Goal: Task Accomplishment & Management: Use online tool/utility

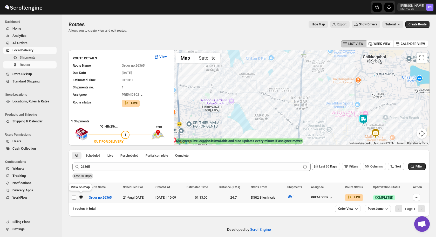
click at [79, 196] on icon "button" at bounding box center [79, 196] width 1 height 1
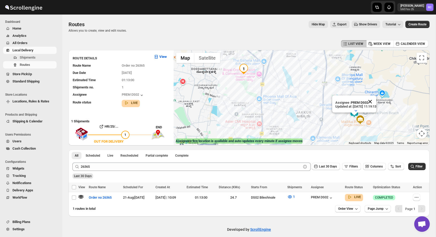
click at [374, 103] on button "Close" at bounding box center [370, 102] width 12 height 12
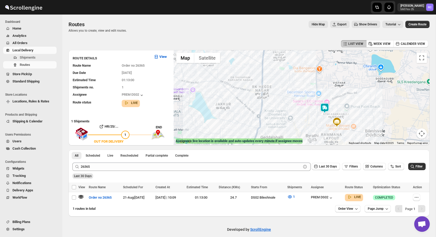
drag, startPoint x: 355, startPoint y: 123, endPoint x: 324, endPoint y: 123, distance: 30.7
click at [324, 123] on div at bounding box center [302, 97] width 256 height 95
click at [334, 196] on icon "button" at bounding box center [331, 198] width 5 height 5
click at [325, 110] on img at bounding box center [325, 108] width 10 height 10
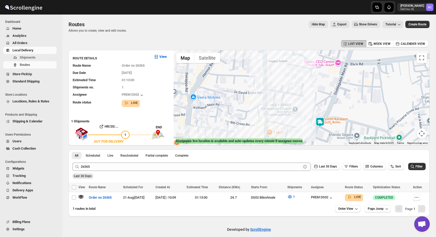
click at [320, 124] on img at bounding box center [320, 122] width 10 height 10
click at [98, 172] on div "Last 30 Days" at bounding box center [248, 174] width 355 height 9
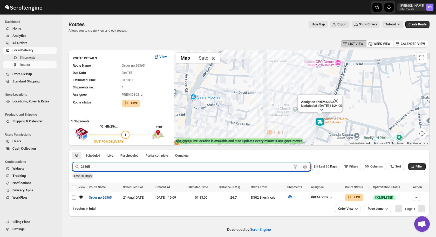
click at [102, 168] on input "26365" at bounding box center [186, 167] width 211 height 8
paste input "5"
click at [72, 150] on button "Submit" at bounding box center [79, 152] width 15 height 5
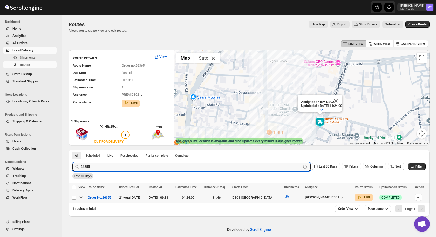
click at [79, 198] on icon "button" at bounding box center [80, 197] width 5 height 5
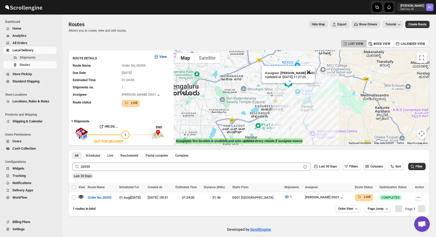
click at [308, 74] on button "Close" at bounding box center [309, 72] width 12 height 12
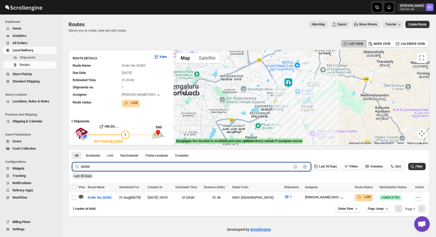
click at [103, 166] on input "26355" at bounding box center [186, 167] width 211 height 8
paste input "62"
click at [72, 150] on button "Submit" at bounding box center [79, 152] width 15 height 5
click at [80, 198] on icon "button" at bounding box center [80, 197] width 5 height 5
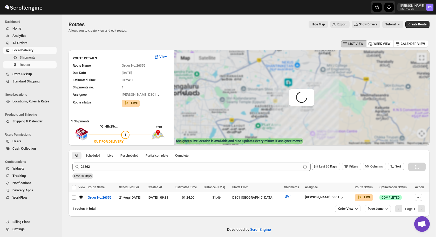
click at [97, 170] on div "Loading routes…" at bounding box center [249, 176] width 361 height 14
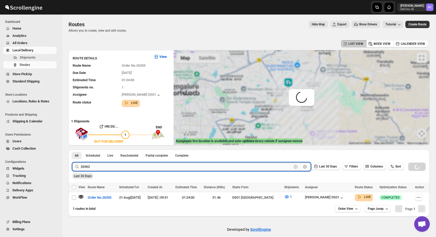
click at [100, 168] on input "26362" at bounding box center [186, 167] width 211 height 8
click at [72, 150] on button "Submit" at bounding box center [79, 152] width 15 height 5
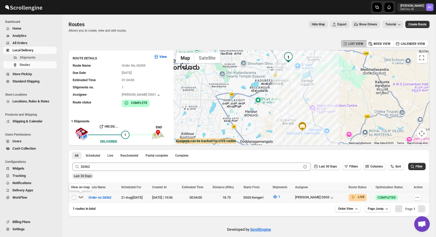
click at [81, 198] on icon "button" at bounding box center [80, 197] width 5 height 5
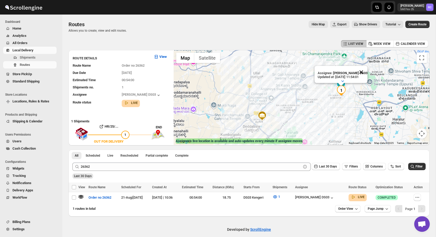
click at [364, 74] on button "Close" at bounding box center [361, 72] width 12 height 12
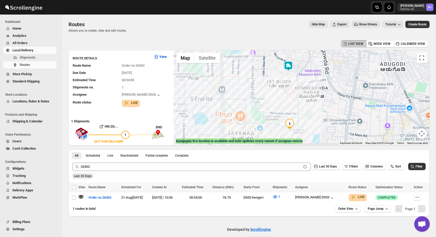
drag, startPoint x: 286, startPoint y: 134, endPoint x: 292, endPoint y: 101, distance: 33.2
click at [292, 101] on div at bounding box center [302, 97] width 256 height 95
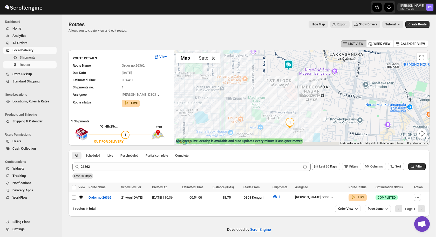
click at [290, 64] on img at bounding box center [289, 65] width 10 height 10
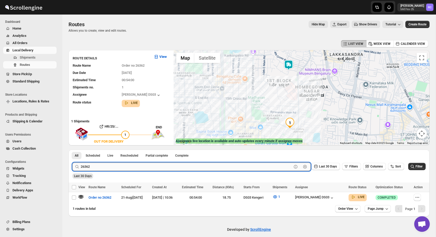
click at [98, 166] on input "26362" at bounding box center [186, 167] width 211 height 8
paste input "26318"
click at [72, 150] on button "Submit" at bounding box center [79, 152] width 15 height 5
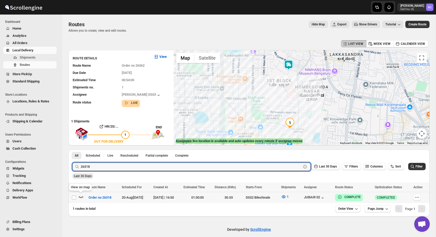
click at [81, 199] on icon "button" at bounding box center [80, 197] width 5 height 5
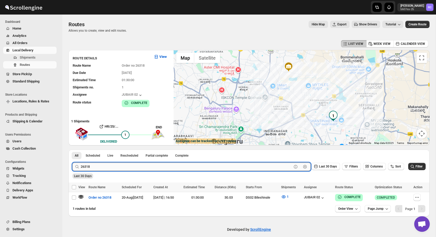
click at [96, 165] on input "26318" at bounding box center [186, 167] width 211 height 8
paste input "71"
click at [72, 150] on button "Submit" at bounding box center [79, 152] width 15 height 5
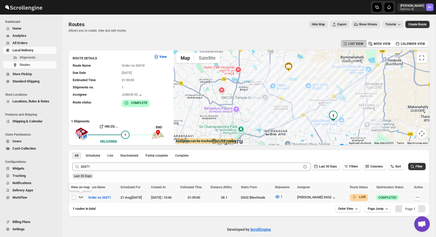
click at [83, 196] on icon "button" at bounding box center [81, 197] width 4 height 2
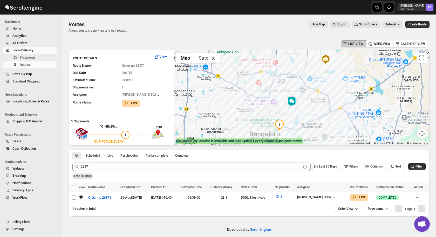
click at [293, 105] on img at bounding box center [292, 102] width 10 height 10
click at [313, 81] on button "Close" at bounding box center [312, 80] width 12 height 12
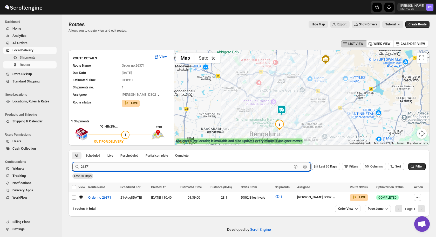
click at [102, 166] on input "26371" at bounding box center [186, 167] width 211 height 8
paste input "69"
type input "26369"
click at [72, 150] on button "Submit" at bounding box center [79, 152] width 15 height 5
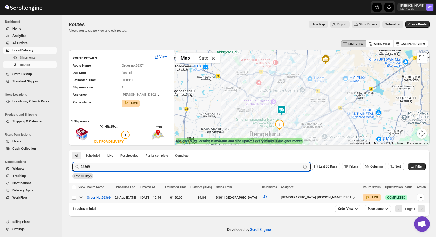
click at [78, 197] on icon "button" at bounding box center [80, 197] width 5 height 5
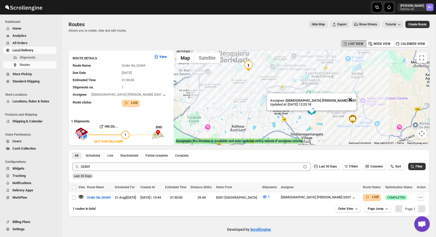
click at [344, 99] on button "Close" at bounding box center [350, 100] width 12 height 12
click at [313, 111] on img at bounding box center [312, 111] width 10 height 10
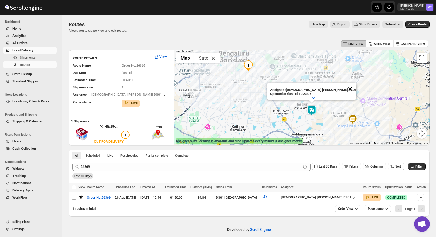
click at [344, 88] on button "Close" at bounding box center [350, 89] width 12 height 12
click at [268, 199] on icon "button" at bounding box center [264, 197] width 5 height 5
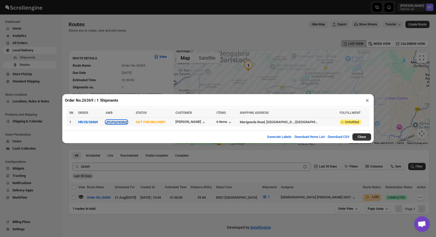
click at [126, 122] on button "JPGP6QW3M2" at bounding box center [117, 122] width 22 height 4
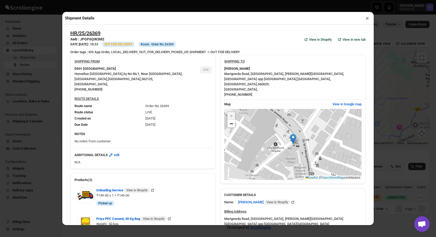
click at [370, 18] on button "×" at bounding box center [368, 18] width 8 height 7
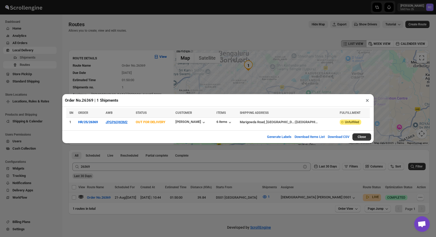
click at [367, 104] on button "×" at bounding box center [368, 100] width 8 height 7
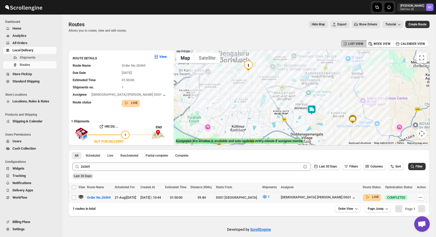
click at [311, 110] on img at bounding box center [312, 110] width 10 height 10
click at [311, 112] on img at bounding box center [312, 110] width 10 height 10
click at [344, 90] on button "Close" at bounding box center [350, 88] width 12 height 12
click at [312, 113] on img at bounding box center [312, 110] width 10 height 10
click at [312, 112] on img at bounding box center [312, 110] width 10 height 10
